Goal: Task Accomplishment & Management: Use online tool/utility

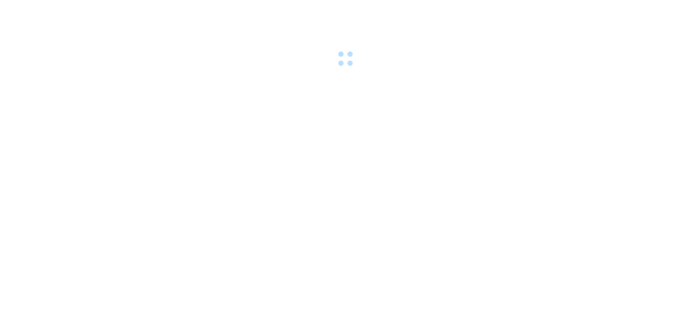
drag, startPoint x: 0, startPoint y: 220, endPoint x: 33, endPoint y: 3, distance: 219.4
click at [0, 219] on body at bounding box center [345, 162] width 691 height 324
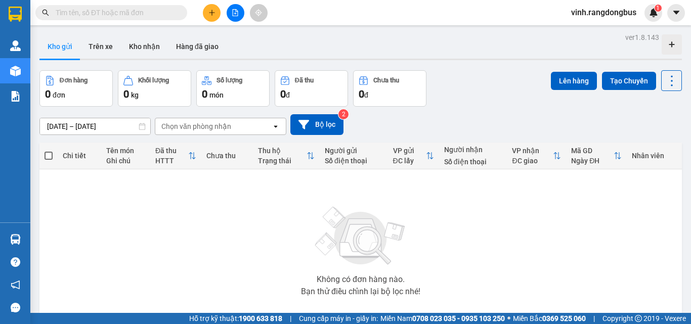
click at [289, 53] on div "Kho gửi Trên xe Kho nhận Hàng đã giao" at bounding box center [360, 47] width 642 height 27
click at [237, 9] on button at bounding box center [235, 13] width 18 height 18
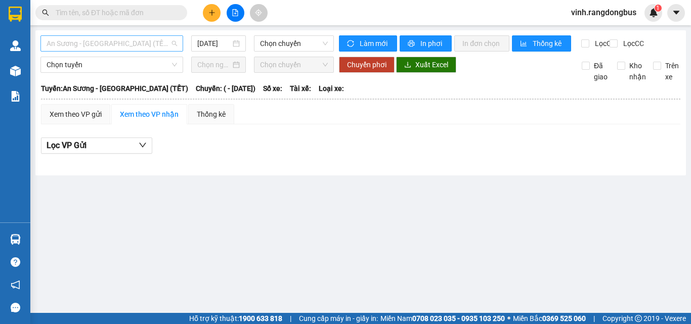
click at [71, 44] on span "An Sương - [GEOGRAPHIC_DATA] (TẾT)" at bounding box center [112, 43] width 130 height 15
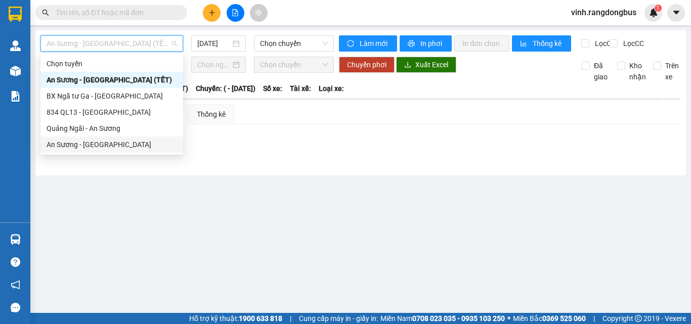
click at [56, 141] on div "An Sương - [GEOGRAPHIC_DATA]" at bounding box center [112, 144] width 130 height 11
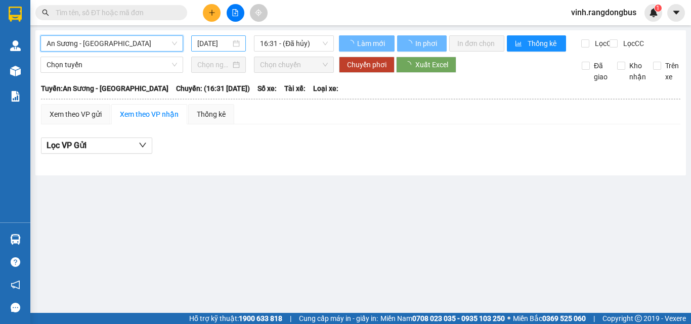
click at [205, 43] on input "[DATE]" at bounding box center [213, 43] width 33 height 11
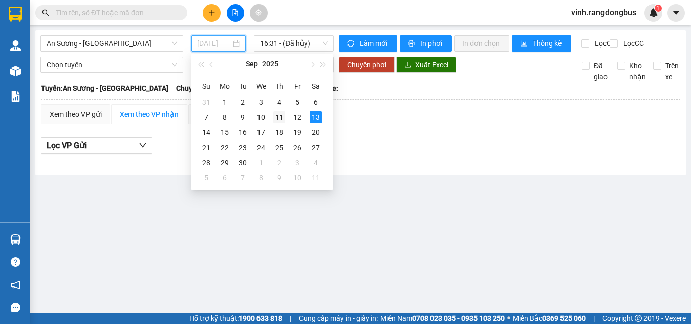
click at [277, 117] on div "11" at bounding box center [279, 117] width 12 height 12
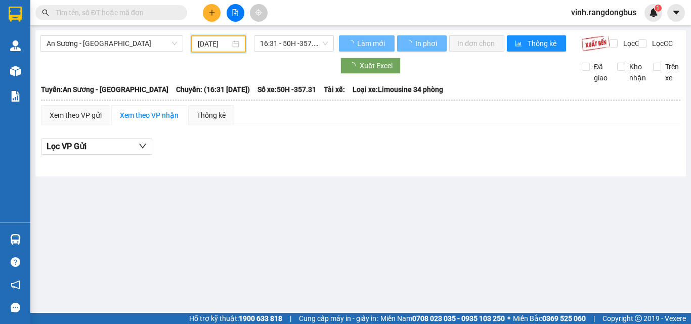
type input "[DATE]"
click at [286, 33] on div "An Sương - [GEOGRAPHIC_DATA] [DATE] 16:31 - 50H -357.31 Làm mới In phơi In đơn …" at bounding box center [360, 103] width 650 height 146
click at [289, 45] on span "16:31 - 50H -357.31" at bounding box center [294, 43] width 68 height 15
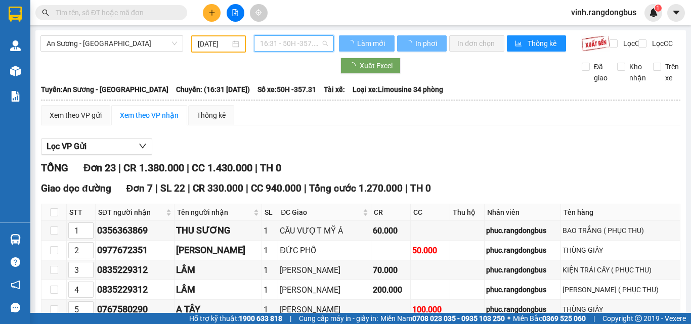
click at [289, 95] on span "Số xe: 50H -357.31" at bounding box center [286, 89] width 59 height 11
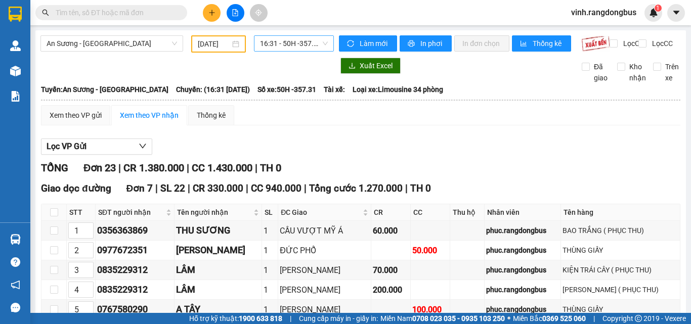
click at [285, 41] on span "16:31 - 50H -357.31" at bounding box center [294, 43] width 68 height 15
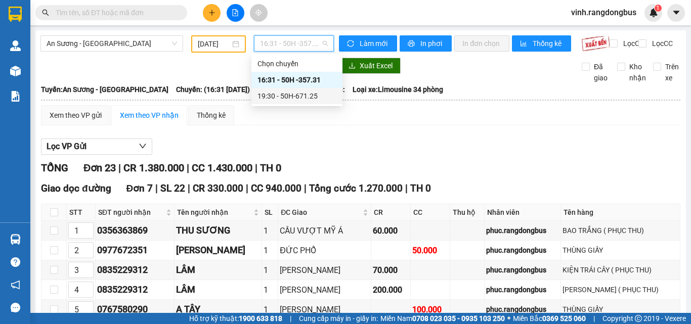
click at [295, 95] on div "19:30 - 50H-671.25" at bounding box center [296, 95] width 79 height 11
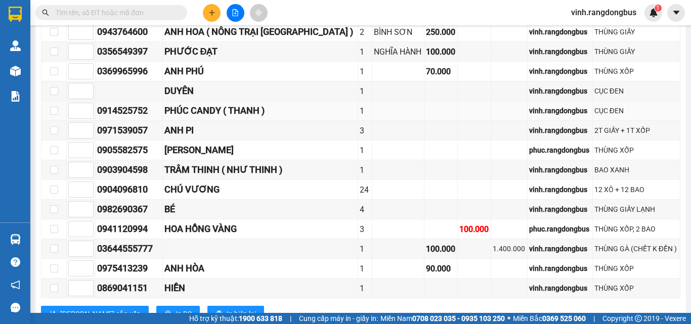
scroll to position [455, 0]
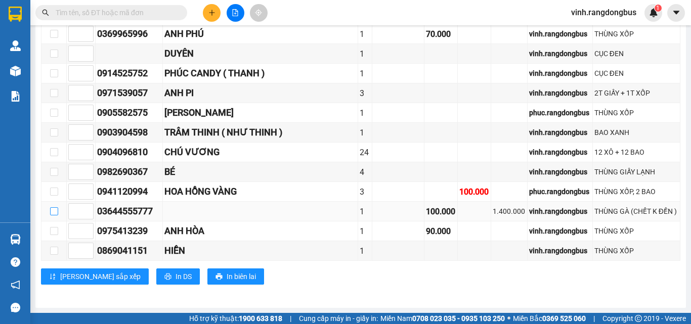
click at [54, 214] on input "checkbox" at bounding box center [54, 211] width 8 height 8
checkbox input "true"
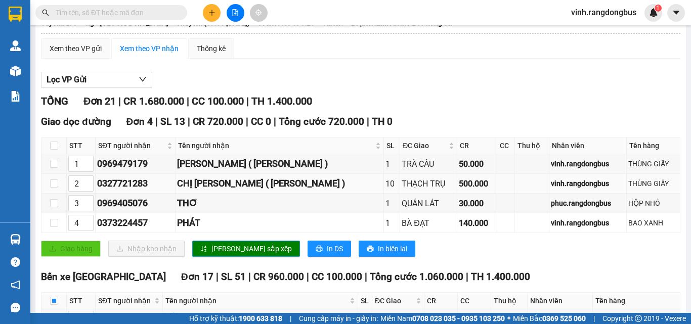
scroll to position [51, 0]
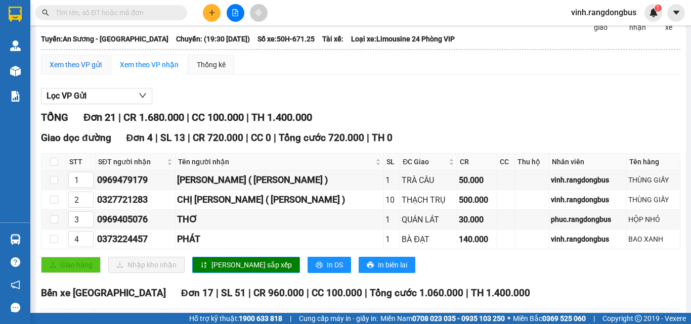
click at [79, 70] on div "Xem theo VP gửi" at bounding box center [76, 64] width 52 height 11
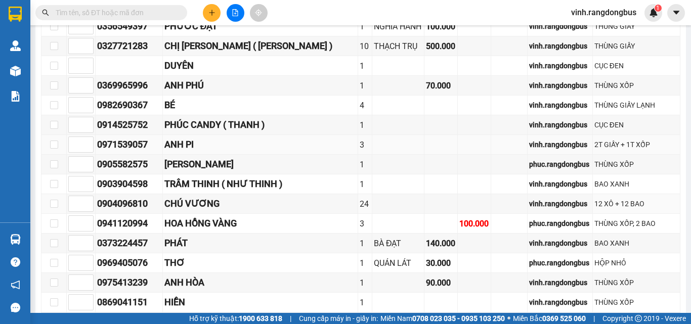
scroll to position [382, 0]
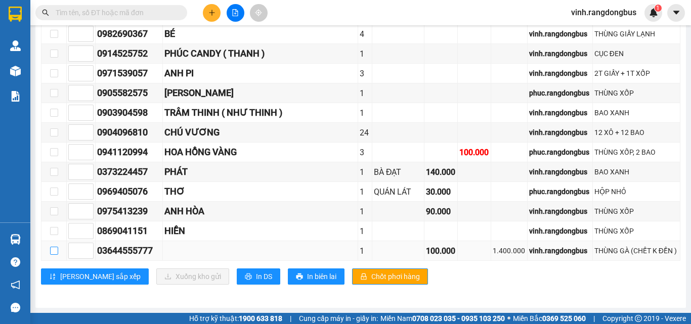
click at [50, 249] on input "checkbox" at bounding box center [54, 251] width 8 height 8
checkbox input "true"
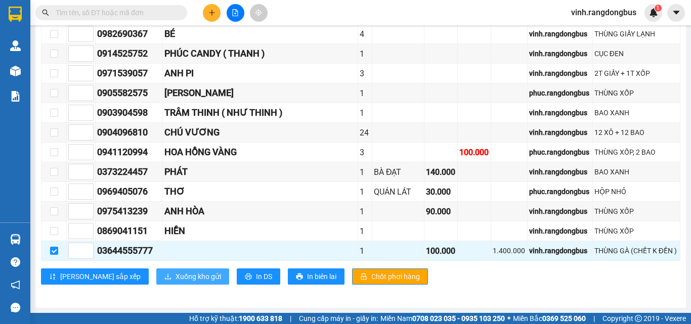
click at [175, 277] on span "Xuống kho gửi" at bounding box center [197, 276] width 45 height 11
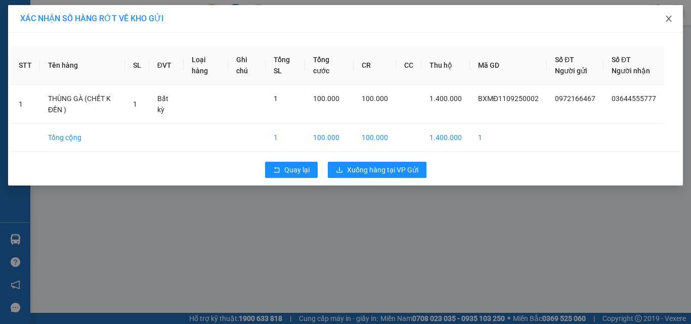
click at [671, 16] on icon "close" at bounding box center [668, 19] width 8 height 8
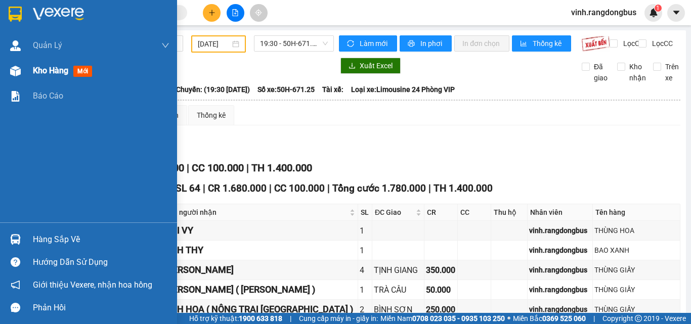
click at [8, 63] on div at bounding box center [16, 71] width 18 height 18
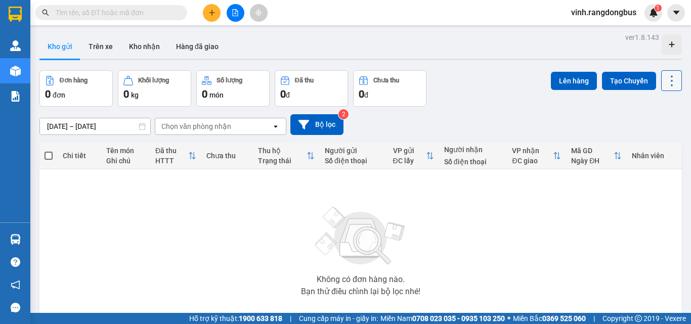
click at [671, 82] on button at bounding box center [671, 80] width 21 height 21
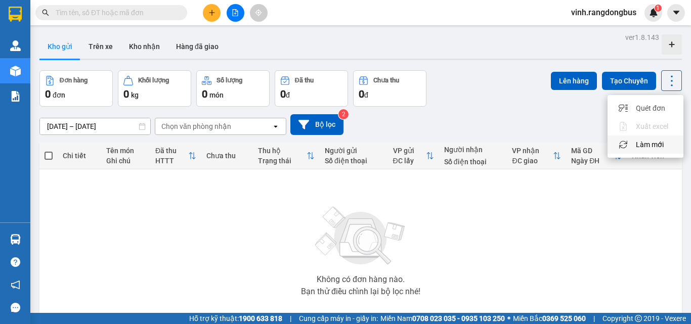
click at [654, 142] on span "Làm mới" at bounding box center [649, 145] width 28 height 10
